Goal: Task Accomplishment & Management: Manage account settings

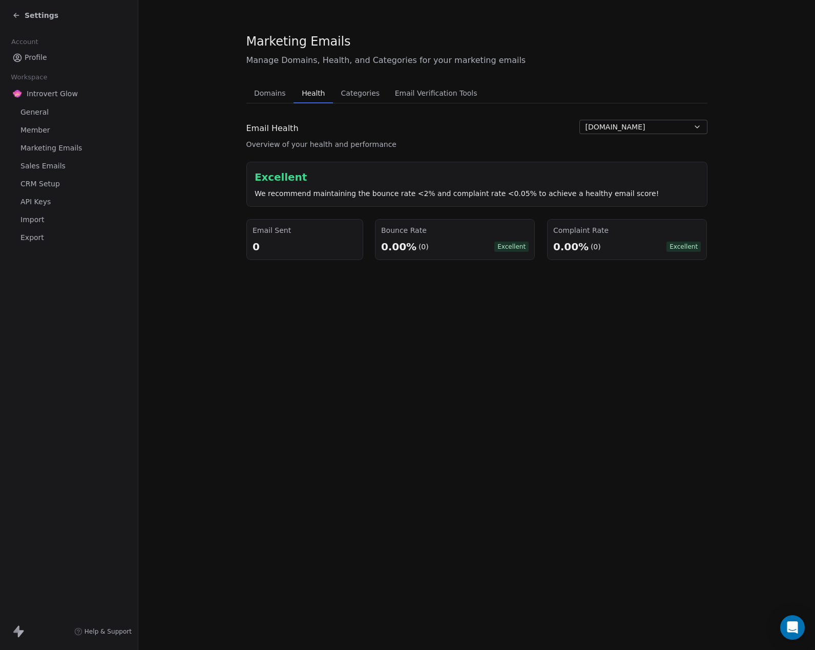
click at [365, 93] on span "Categories" at bounding box center [360, 93] width 47 height 14
click at [350, 93] on span "Categories" at bounding box center [360, 93] width 47 height 14
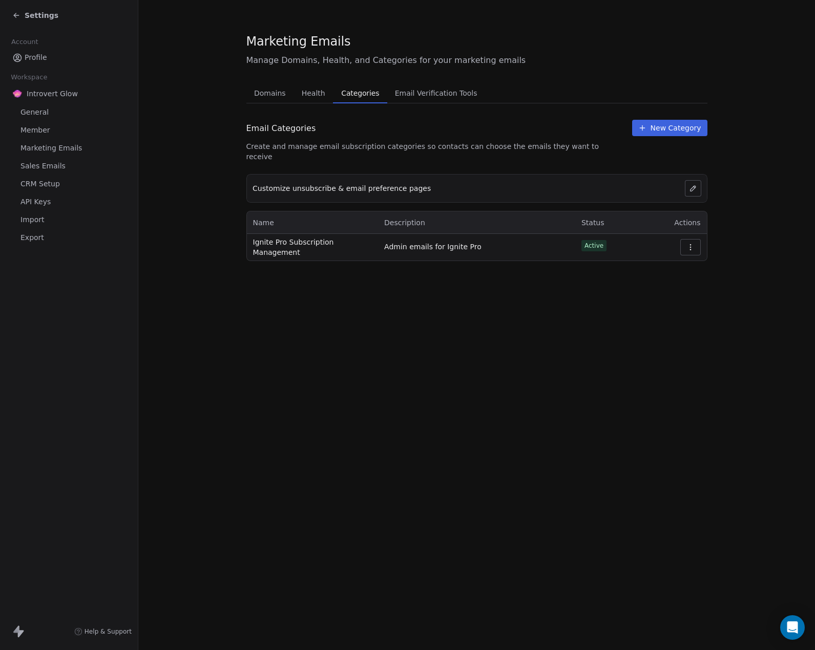
click at [691, 243] on icon "button" at bounding box center [690, 247] width 8 height 8
click at [549, 294] on div "Marketing Emails Manage Domains, Health, and Categories for your marketing emai…" at bounding box center [476, 325] width 676 height 650
click at [690, 243] on icon "button" at bounding box center [690, 247] width 8 height 8
click at [648, 265] on div "Edit" at bounding box center [664, 261] width 66 height 17
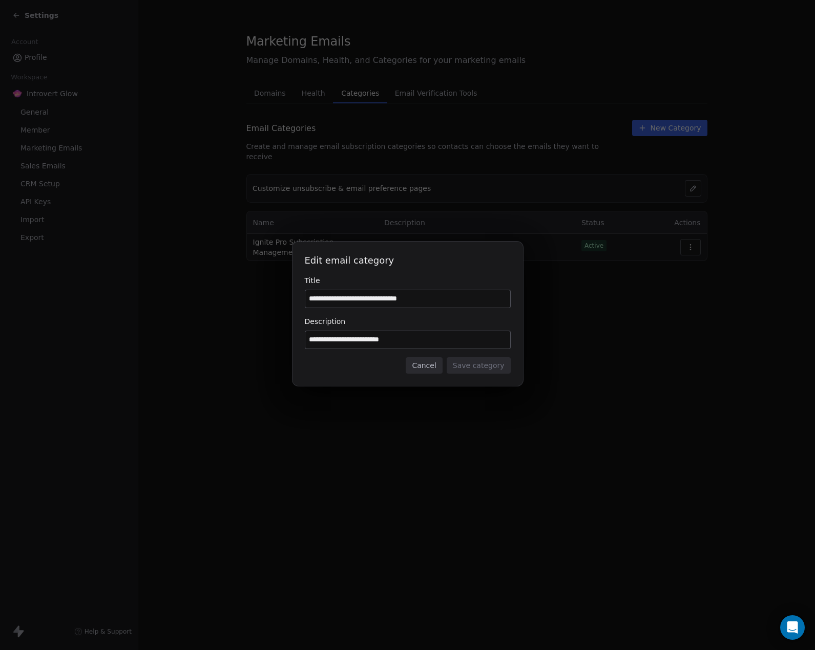
drag, startPoint x: 449, startPoint y: 299, endPoint x: 343, endPoint y: 299, distance: 106.0
click at [343, 299] on input "**********" at bounding box center [407, 298] width 205 height 17
type input "**********"
click at [318, 344] on input "**********" at bounding box center [407, 339] width 205 height 17
click at [309, 341] on input "**********" at bounding box center [407, 339] width 205 height 17
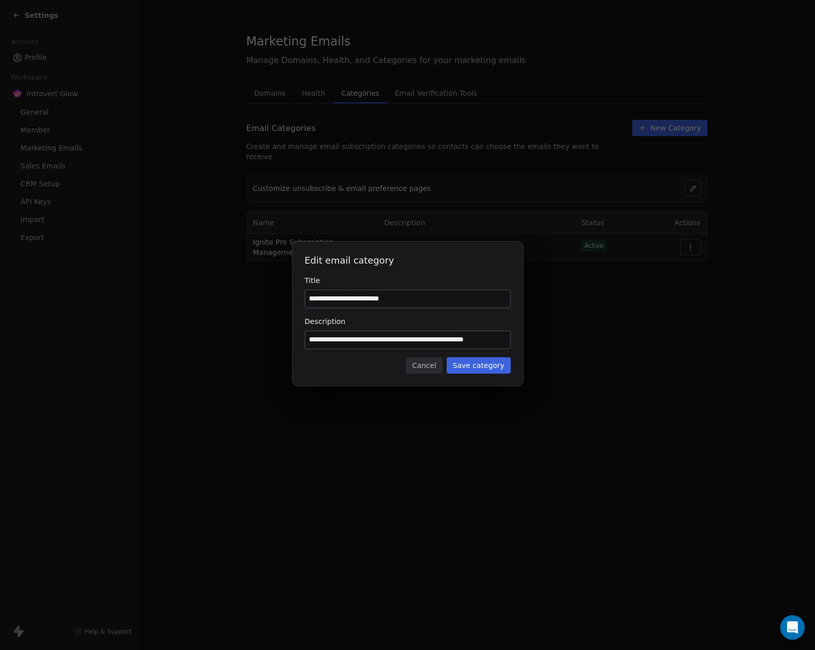
type input "**********"
click at [475, 364] on button "Save category" at bounding box center [479, 365] width 64 height 16
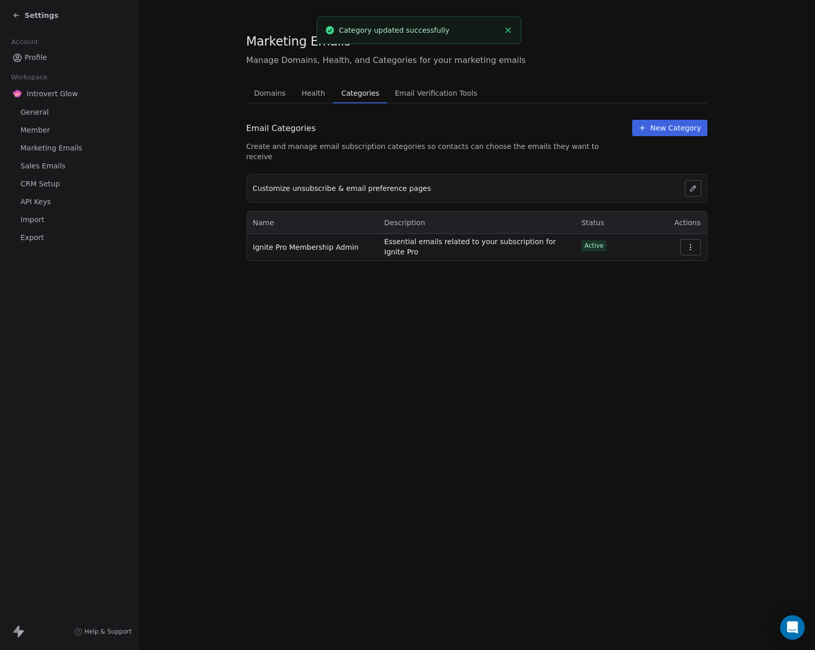
click at [406, 245] on span "Essential emails related to your subscription for Ignite Pro" at bounding box center [476, 247] width 185 height 20
click at [425, 291] on div "Marketing Emails Manage Domains, Health, and Categories for your marketing emai…" at bounding box center [476, 325] width 676 height 650
click at [267, 89] on span "Domains" at bounding box center [270, 93] width 40 height 14
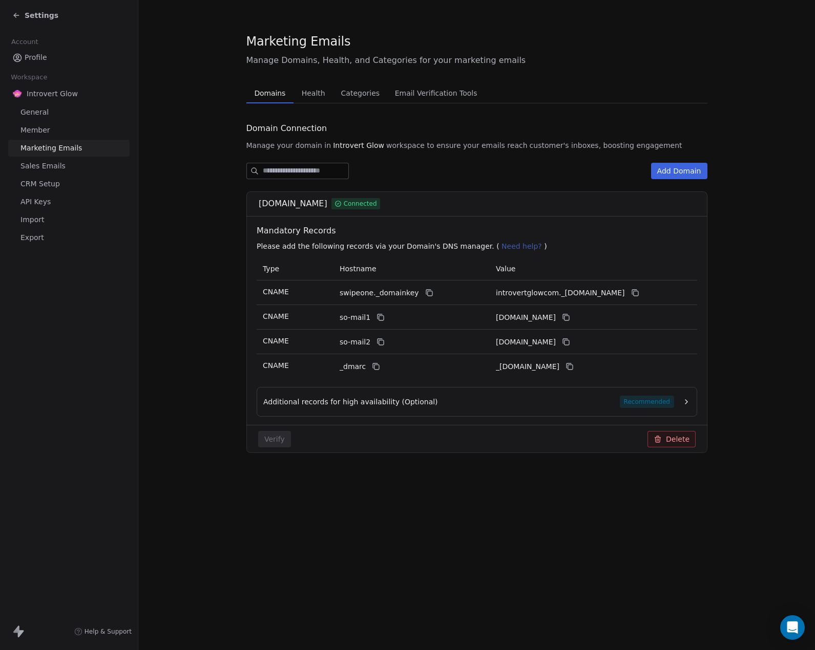
click at [45, 115] on span "General" at bounding box center [34, 112] width 28 height 11
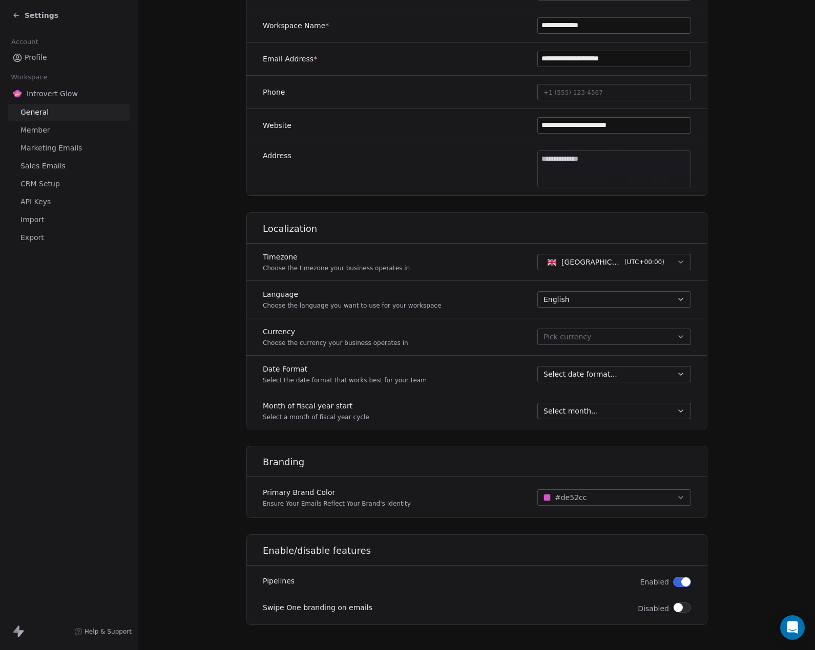
scroll to position [228, 0]
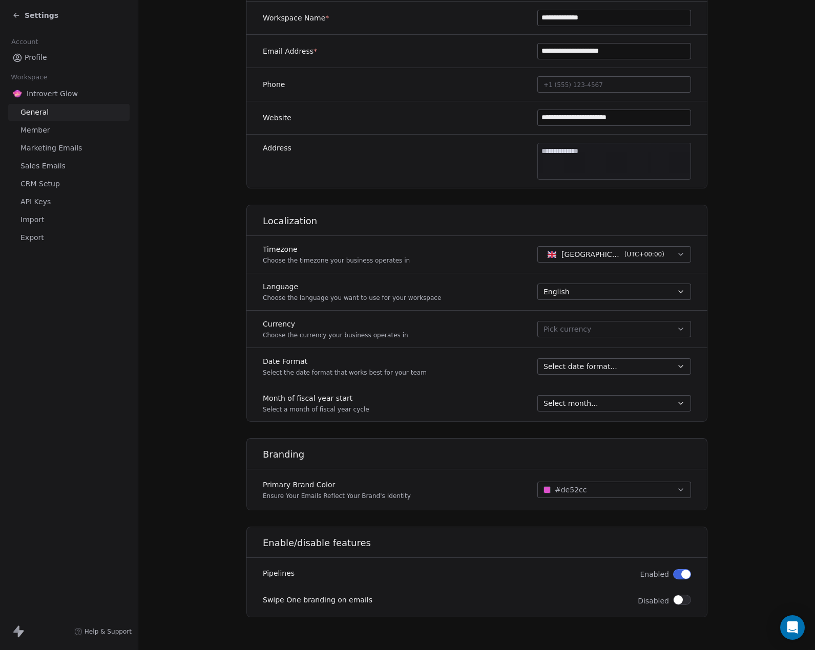
click at [593, 330] on button "Pick currency" at bounding box center [614, 329] width 154 height 16
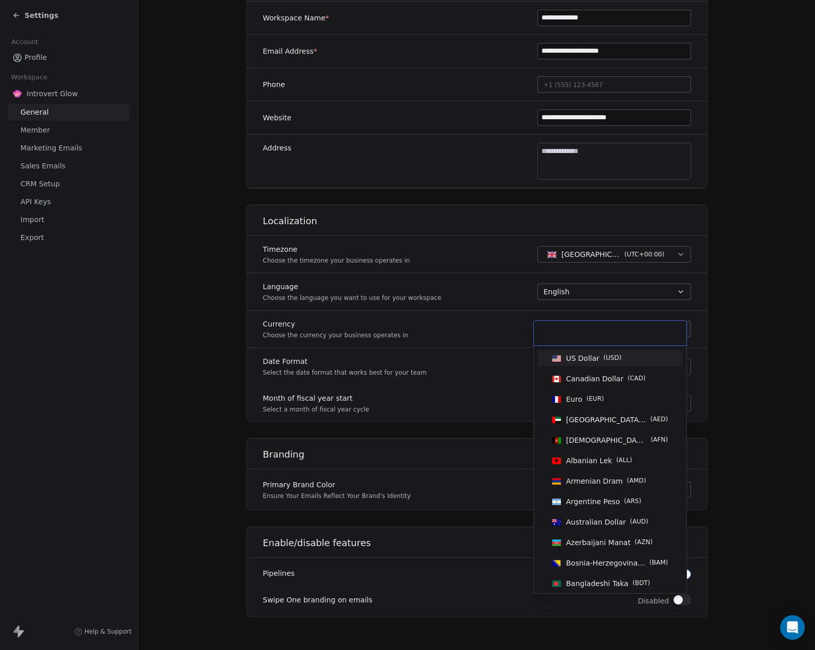
click at [595, 358] on span "US Dollar" at bounding box center [582, 358] width 33 height 10
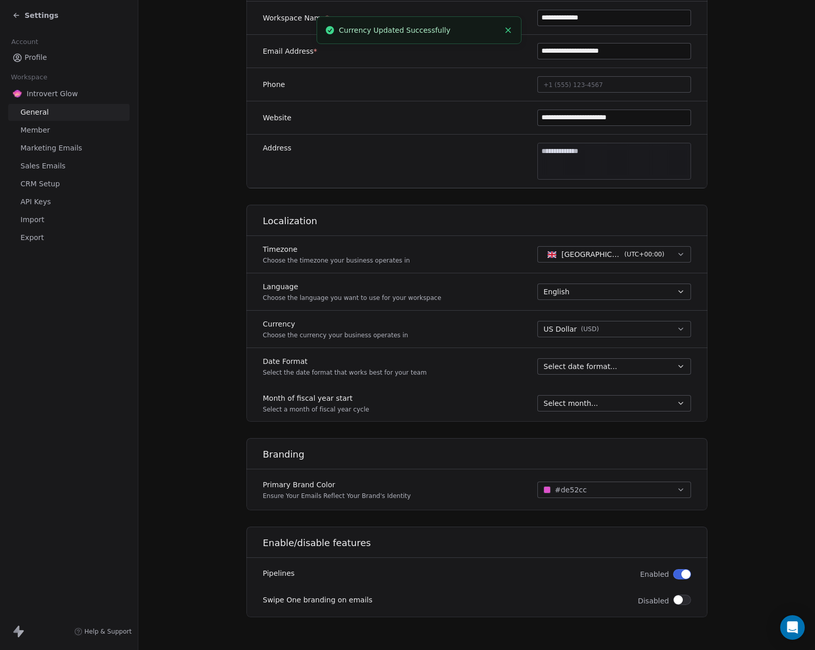
click at [562, 367] on span "Select date format..." at bounding box center [580, 367] width 74 height 10
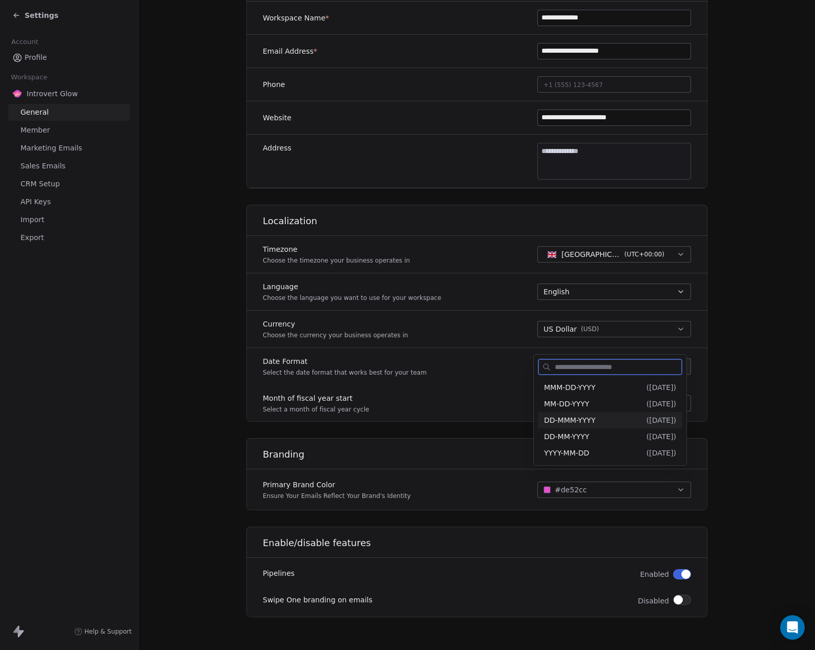
click at [565, 421] on span "DD-MMM-YYYY" at bounding box center [569, 420] width 51 height 8
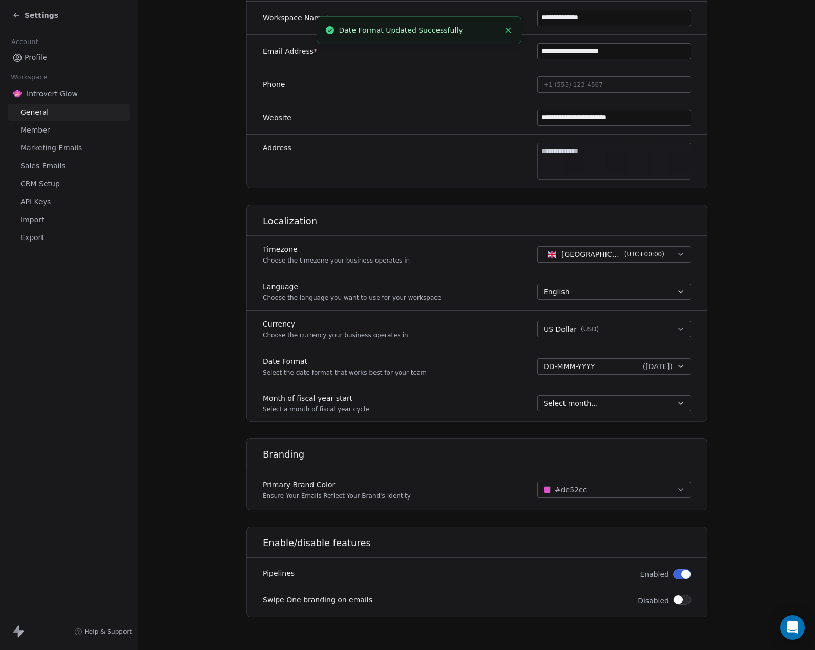
click at [470, 385] on div "Month of fiscal year start Select a month of fiscal year cycle Select month..." at bounding box center [476, 403] width 461 height 37
click at [582, 406] on span "Select month..." at bounding box center [570, 403] width 54 height 10
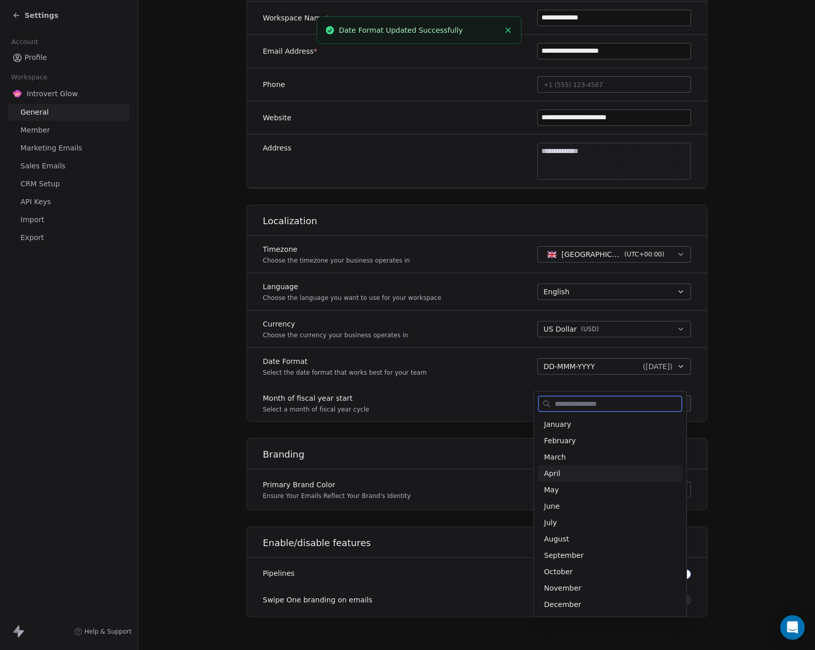
click at [571, 475] on span "April" at bounding box center [610, 474] width 132 height 10
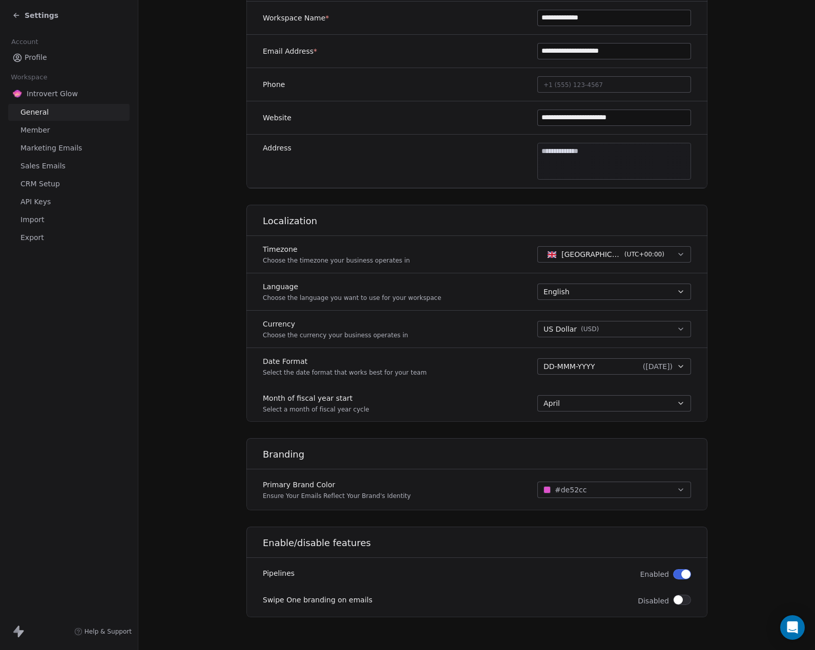
click at [40, 132] on span "Member" at bounding box center [35, 130] width 30 height 11
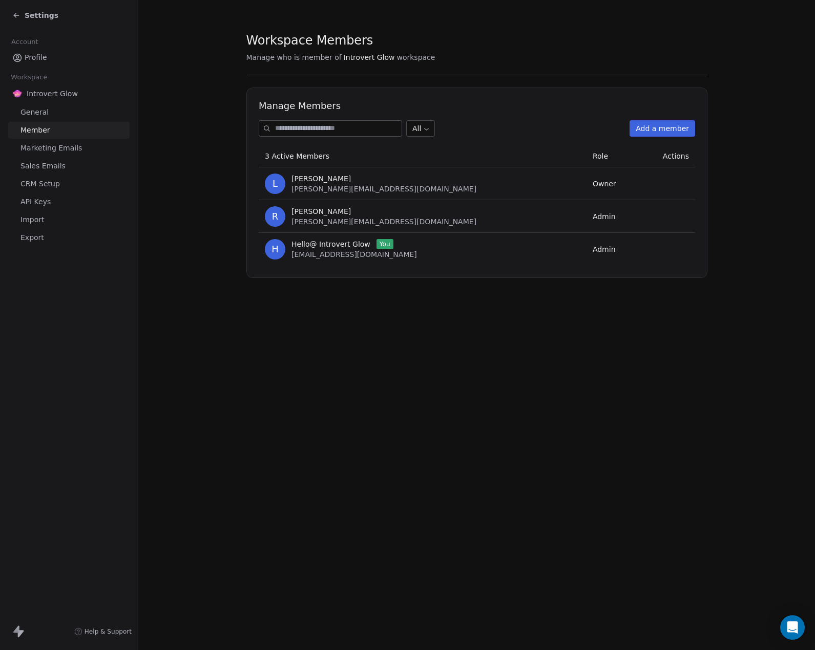
click at [50, 144] on span "Marketing Emails" at bounding box center [50, 148] width 61 height 11
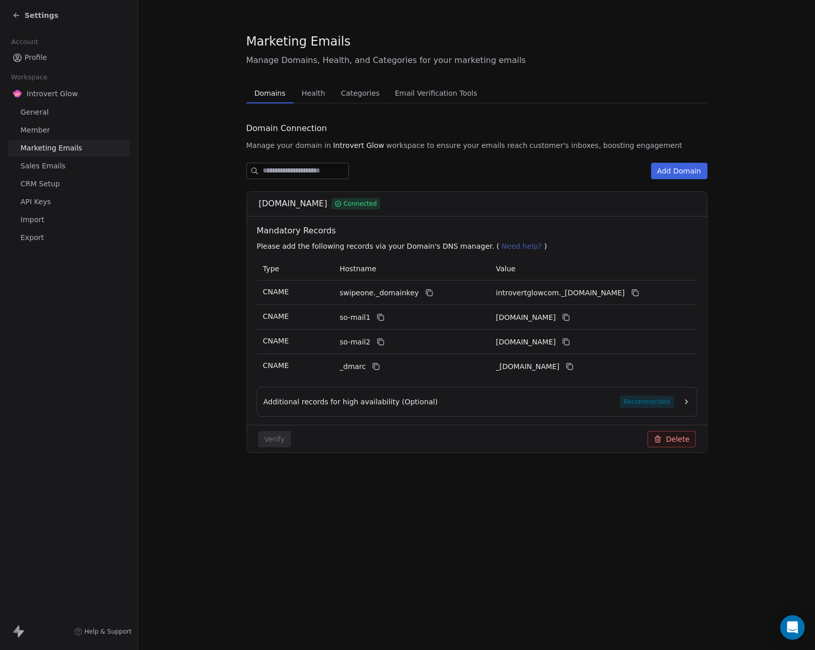
click at [33, 162] on span "Sales Emails" at bounding box center [42, 166] width 45 height 11
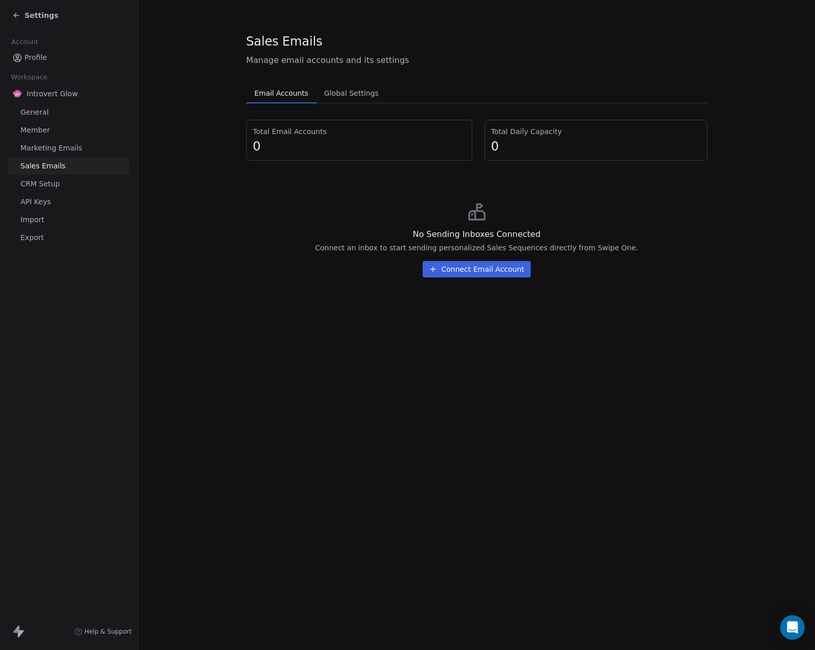
click at [35, 183] on span "CRM Setup" at bounding box center [39, 184] width 39 height 11
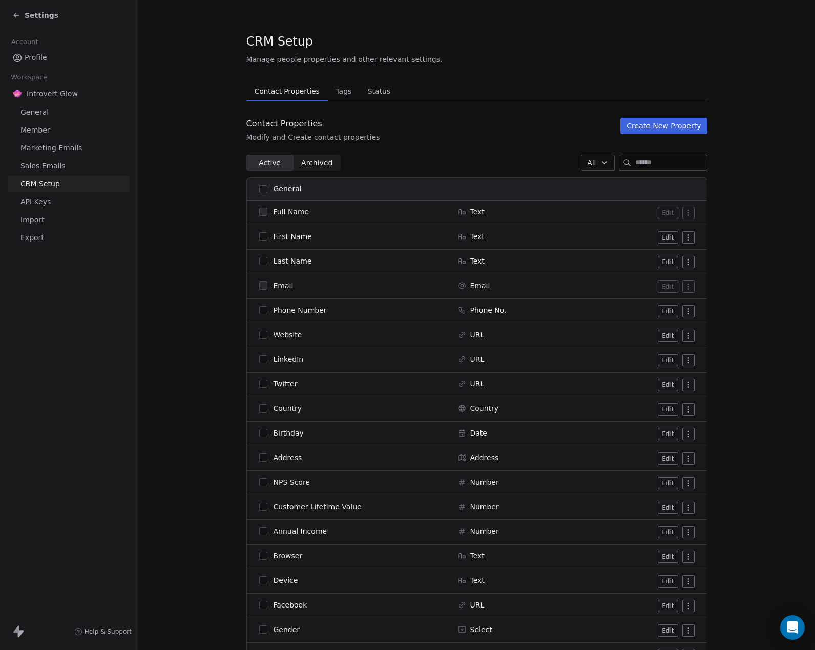
click at [338, 96] on span "Tags" at bounding box center [343, 91] width 24 height 14
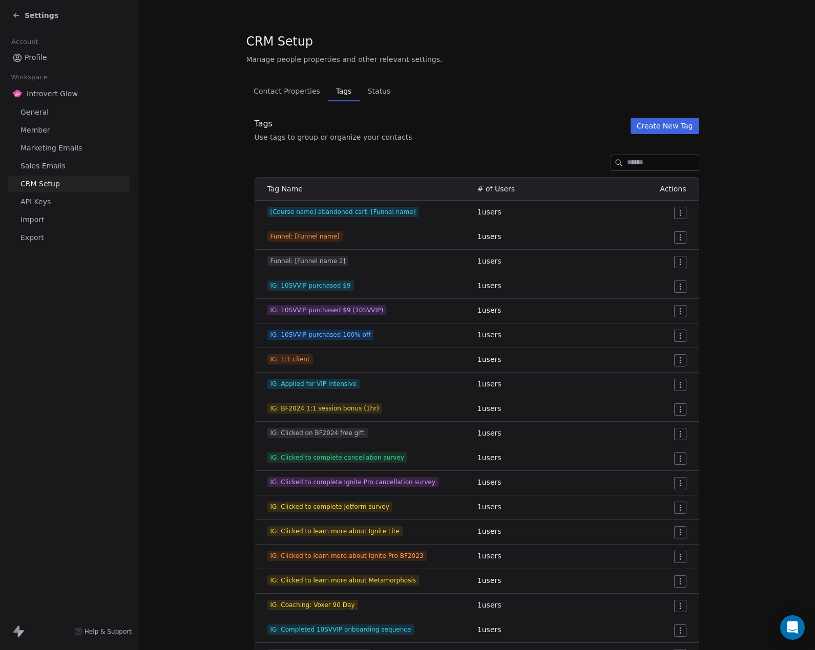
click at [375, 91] on span "Status" at bounding box center [379, 91] width 31 height 14
click at [365, 95] on span "Status" at bounding box center [379, 91] width 31 height 14
click at [371, 90] on span "Status" at bounding box center [379, 91] width 31 height 14
click at [370, 91] on span "Status" at bounding box center [379, 91] width 31 height 14
click at [289, 92] on span "Contact Properties" at bounding box center [286, 91] width 75 height 14
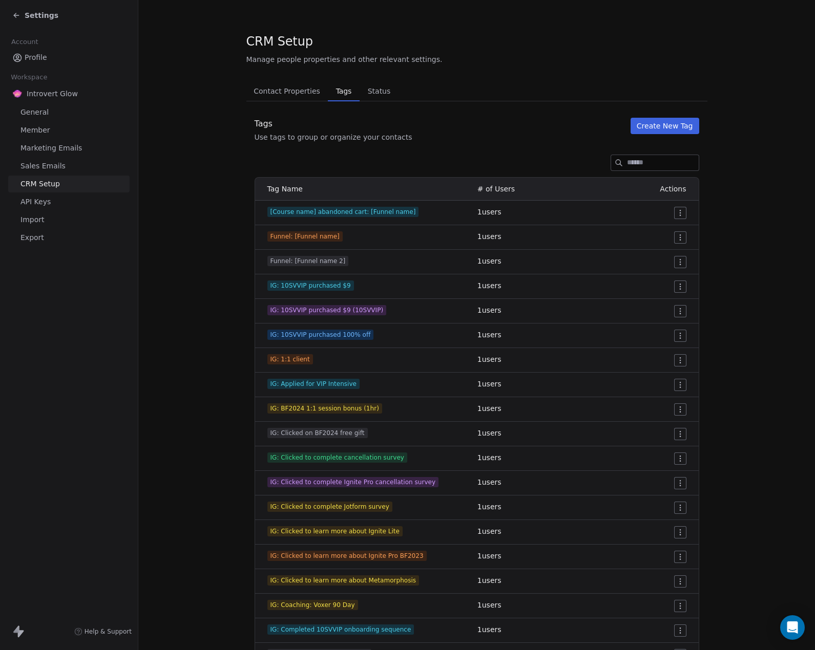
click at [40, 203] on span "API Keys" at bounding box center [35, 202] width 30 height 11
click at [365, 92] on span "Status" at bounding box center [379, 91] width 31 height 14
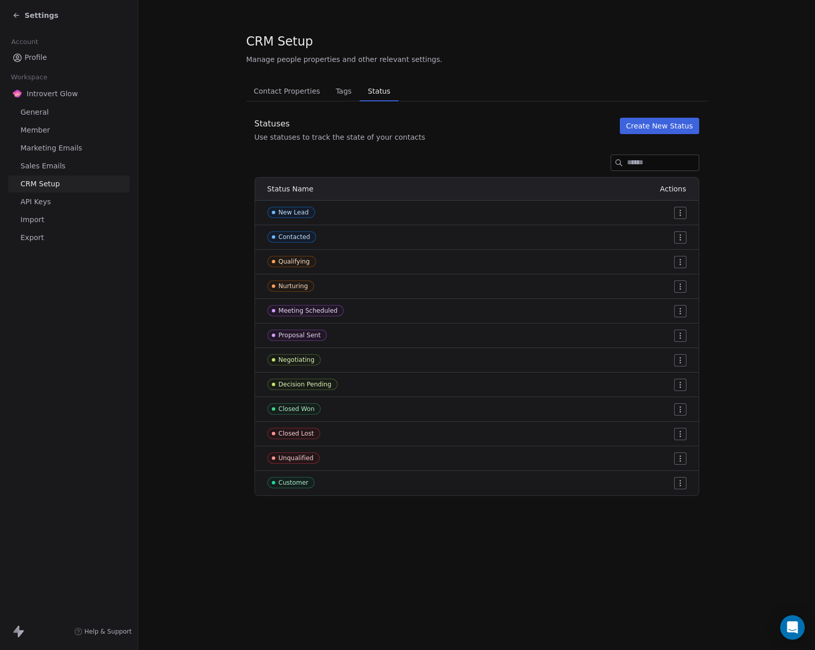
click at [685, 131] on button "Create New Status" at bounding box center [659, 126] width 79 height 16
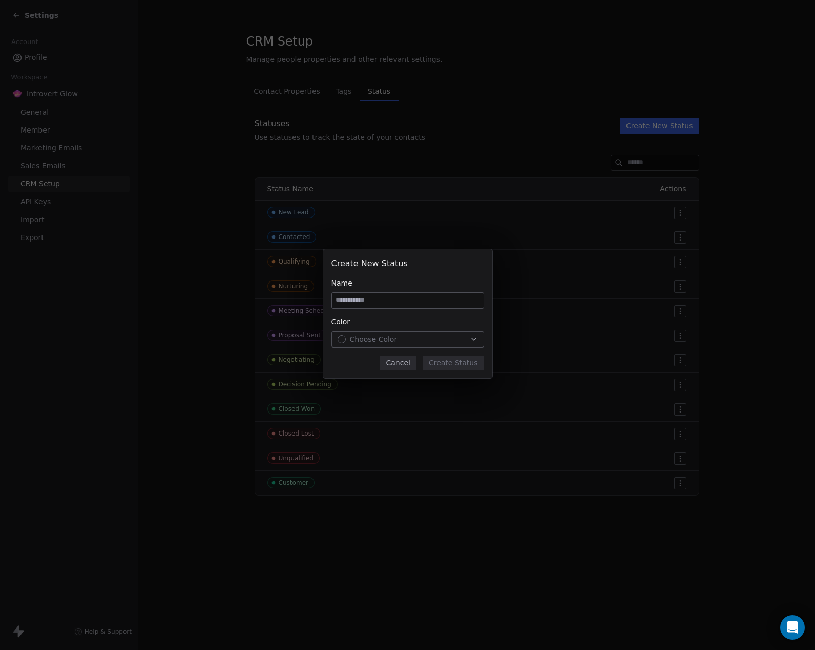
click at [386, 302] on input at bounding box center [408, 300] width 152 height 15
click at [411, 366] on button "Cancel" at bounding box center [397, 363] width 36 height 14
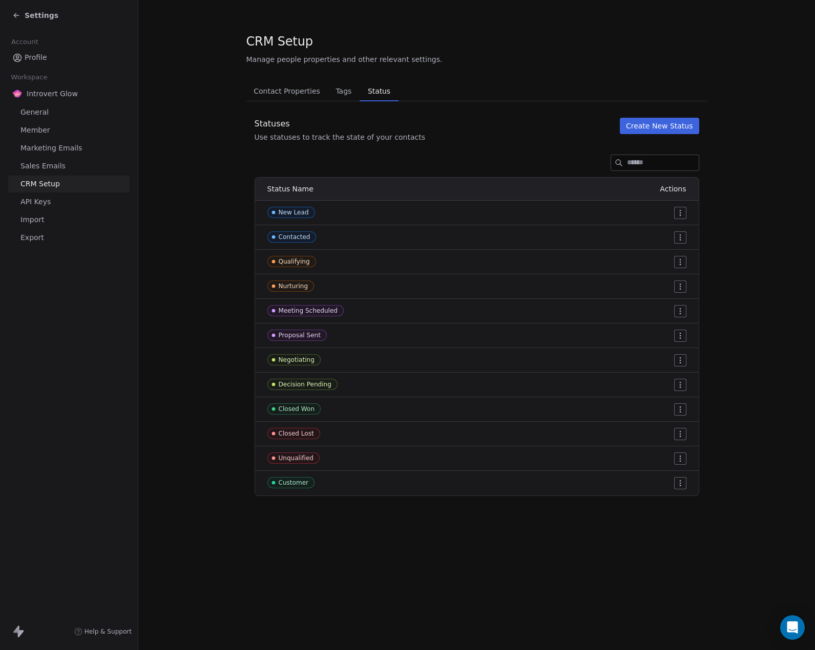
click at [178, 291] on section "CRM Setup Manage people properties and other relevant settings. Contact Propert…" at bounding box center [476, 264] width 676 height 529
click at [41, 53] on span "Profile" at bounding box center [36, 57] width 23 height 11
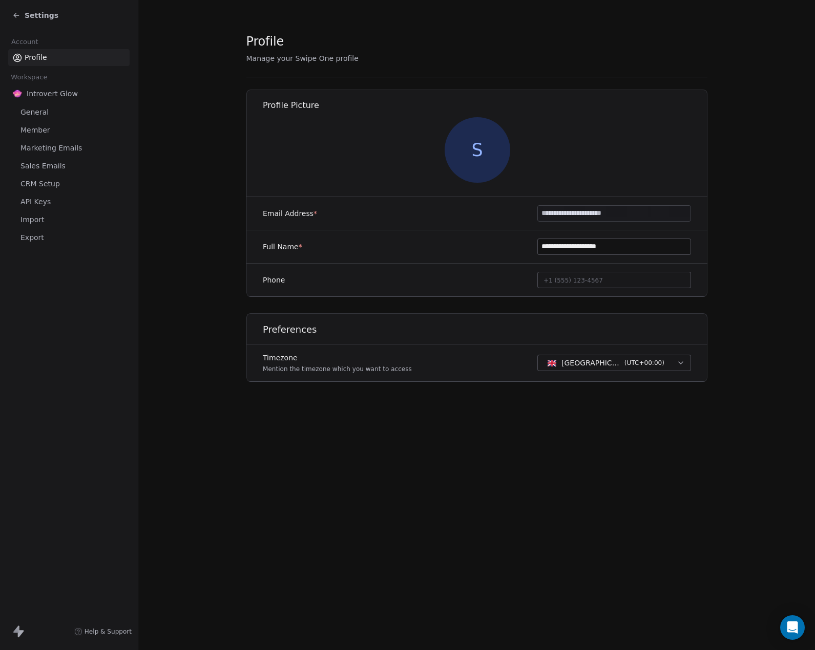
click at [32, 15] on span "Settings" at bounding box center [42, 15] width 34 height 10
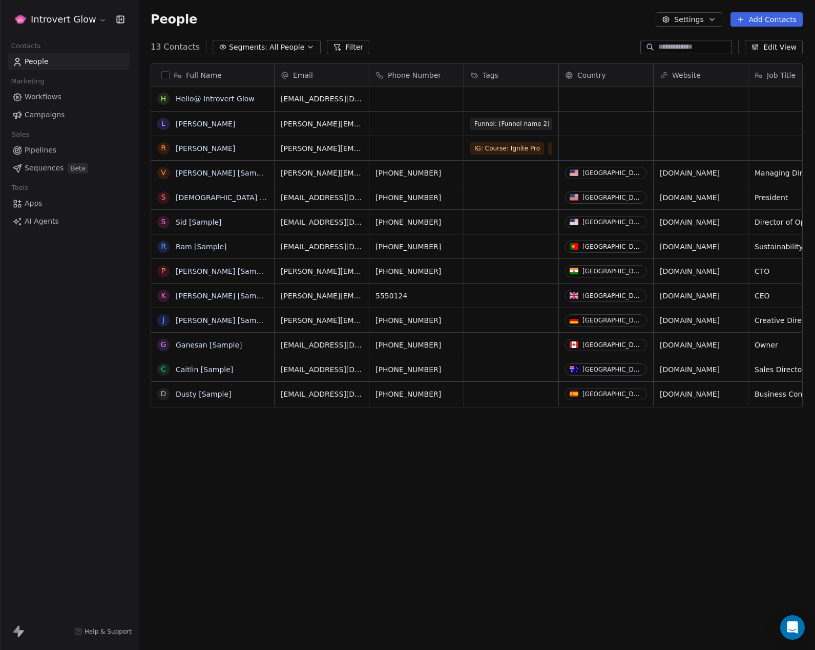
scroll to position [564, 669]
click at [14, 630] on icon at bounding box center [18, 632] width 12 height 12
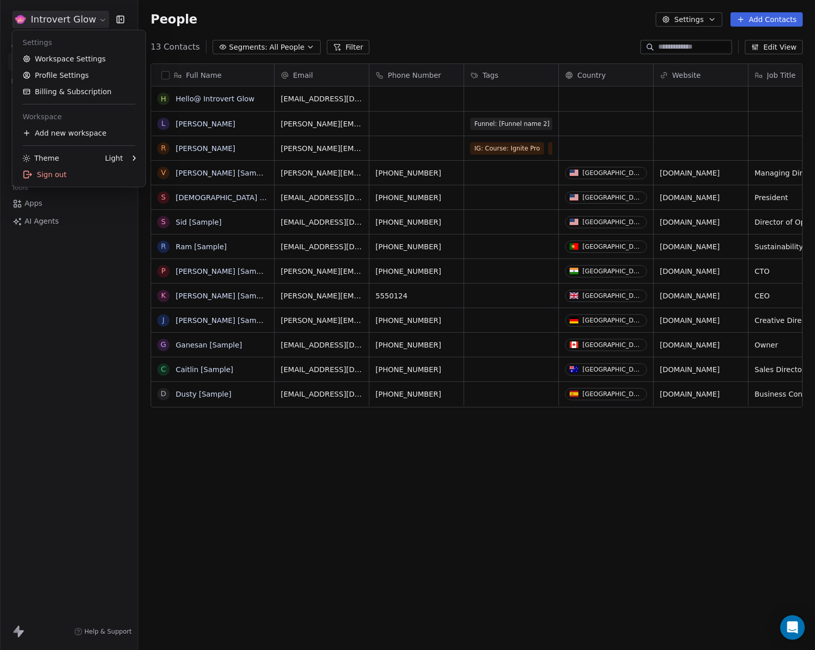
click at [98, 18] on html "Introvert Glow Contacts People Marketing Workflows Campaigns Sales Pipelines Se…" at bounding box center [407, 325] width 815 height 650
click at [43, 178] on div "Sign out" at bounding box center [78, 174] width 125 height 16
